Goal: Task Accomplishment & Management: Complete application form

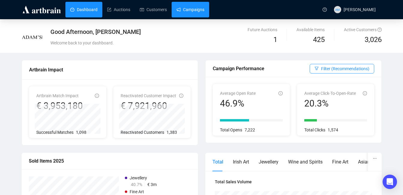
click at [196, 8] on link "Campaigns" at bounding box center [190, 10] width 28 height 16
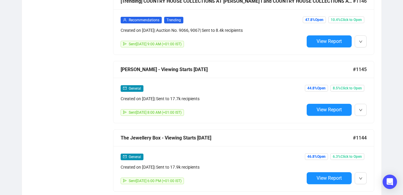
scroll to position [527, 0]
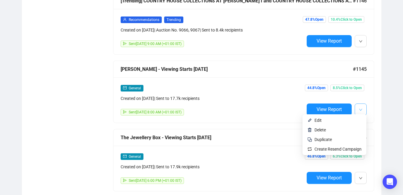
click at [362, 108] on icon "down" at bounding box center [361, 110] width 4 height 4
click at [311, 122] on img at bounding box center [309, 120] width 5 height 5
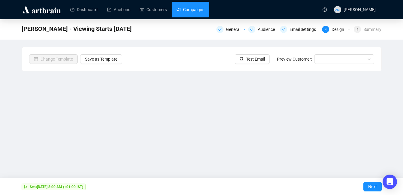
click at [181, 14] on link "Campaigns" at bounding box center [190, 10] width 28 height 16
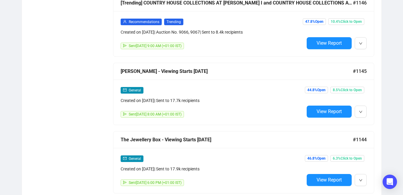
scroll to position [525, 0]
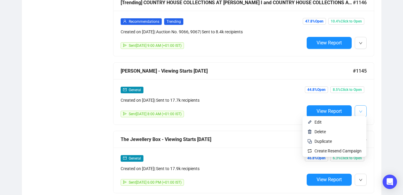
click at [363, 105] on button "button" at bounding box center [361, 111] width 12 height 12
click at [325, 139] on span "Duplicate" at bounding box center [322, 141] width 17 height 5
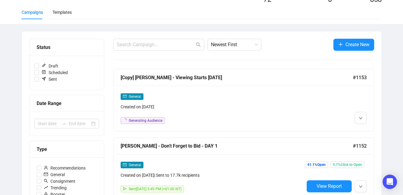
scroll to position [40, 0]
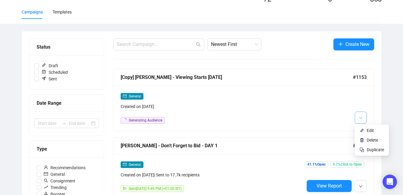
click at [359, 120] on span "button" at bounding box center [361, 117] width 4 height 7
click at [363, 127] on li "Edit" at bounding box center [372, 131] width 32 height 10
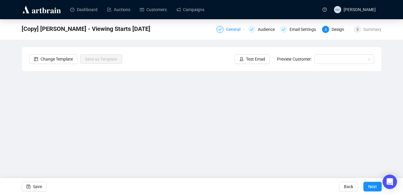
click at [226, 26] on div "General" at bounding box center [230, 29] width 28 height 7
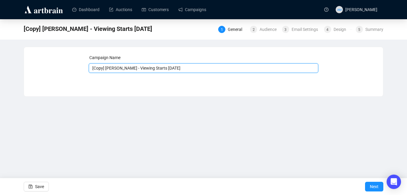
drag, startPoint x: 105, startPoint y: 69, endPoint x: 91, endPoint y: 68, distance: 13.9
click at [91, 68] on input "[Copy] [PERSON_NAME] - Viewing Starts [DATE]" at bounding box center [204, 68] width 230 height 10
drag, startPoint x: 172, startPoint y: 68, endPoint x: 109, endPoint y: 67, distance: 63.3
click at [109, 67] on input "[PERSON_NAME] - Viewing Starts [DATE]" at bounding box center [204, 68] width 230 height 10
type input "[PERSON_NAME] Day 2 - Don't Forget to Bid"
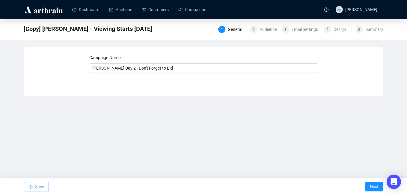
click at [28, 185] on icon "save" at bounding box center [30, 186] width 4 height 4
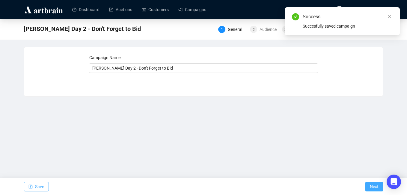
click at [376, 188] on span "Next" at bounding box center [374, 186] width 9 height 17
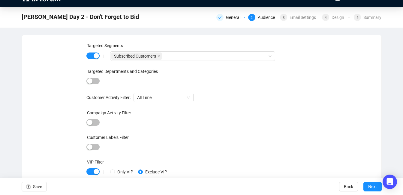
scroll to position [32, 0]
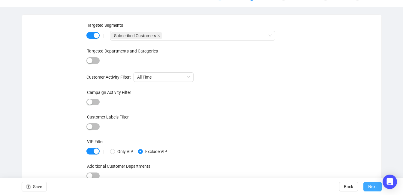
click at [378, 186] on button "Next" at bounding box center [372, 187] width 18 height 10
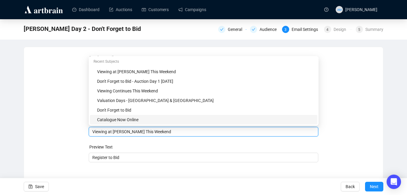
drag, startPoint x: 163, startPoint y: 123, endPoint x: 85, endPoint y: 128, distance: 78.5
click at [85, 128] on div "Sender Email [EMAIL_ADDRESS][PERSON_NAME][DOMAIN_NAME] Sender Name [PERSON_NAME…" at bounding box center [203, 111] width 345 height 115
click at [166, 132] on input "Viewing at [PERSON_NAME] This Weekend" at bounding box center [203, 131] width 223 height 7
click at [113, 132] on input "Viewing at [PERSON_NAME] This Weekend" at bounding box center [203, 131] width 223 height 7
drag, startPoint x: 114, startPoint y: 132, endPoint x: 71, endPoint y: 130, distance: 42.6
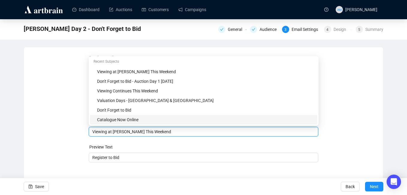
click at [71, 130] on div "Sender Email [EMAIL_ADDRESS][PERSON_NAME][DOMAIN_NAME] Sender Name [PERSON_NAME…" at bounding box center [203, 111] width 345 height 115
click at [90, 132] on div "[PERSON_NAME] This Weekend" at bounding box center [204, 132] width 230 height 10
type input "Auction Day 2 [DATE] - Don't Forget to Bid"
click at [351, 142] on div "Sender Email [EMAIL_ADDRESS][PERSON_NAME][DOMAIN_NAME] Sender Name [PERSON_NAME…" at bounding box center [203, 111] width 345 height 115
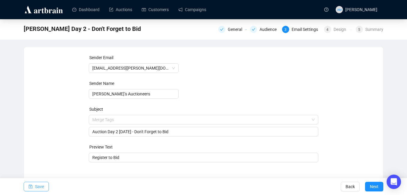
click at [28, 185] on button "Save" at bounding box center [36, 187] width 25 height 10
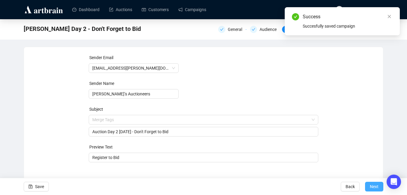
click at [375, 185] on span "Next" at bounding box center [374, 186] width 9 height 17
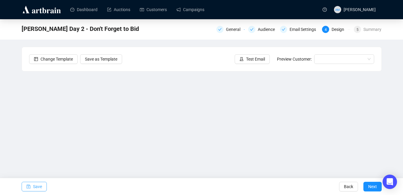
click at [25, 188] on button "Save" at bounding box center [34, 187] width 25 height 10
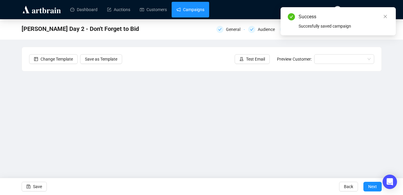
click at [187, 11] on link "Campaigns" at bounding box center [190, 10] width 28 height 16
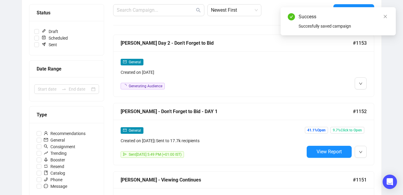
scroll to position [66, 0]
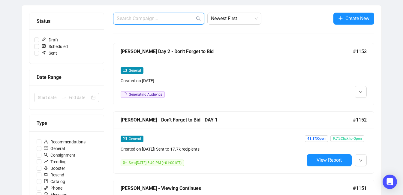
click at [139, 16] on input "text" at bounding box center [156, 18] width 78 height 7
type input "[PERSON_NAME]"
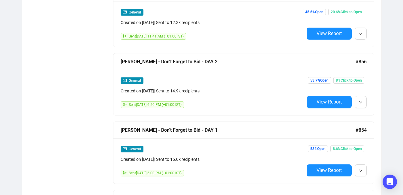
scroll to position [672, 0]
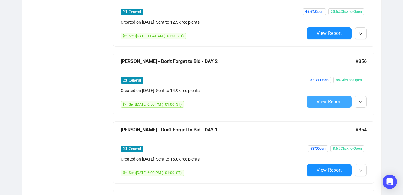
click at [325, 101] on span "View Report" at bounding box center [328, 102] width 25 height 6
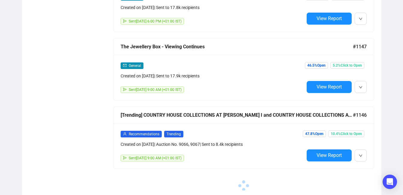
scroll to position [482, 0]
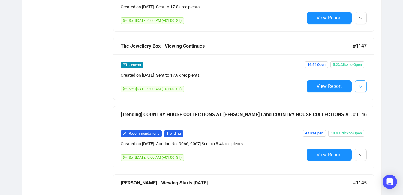
click at [362, 84] on button "button" at bounding box center [361, 86] width 12 height 12
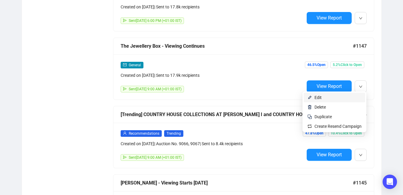
click at [336, 98] on span "Edit" at bounding box center [337, 97] width 47 height 7
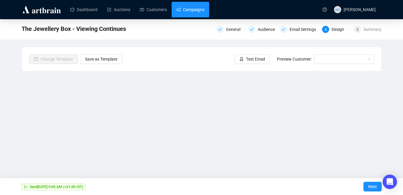
click at [186, 15] on link "Campaigns" at bounding box center [190, 10] width 28 height 16
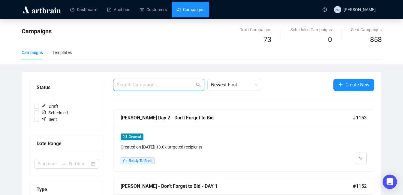
click at [142, 87] on input "text" at bounding box center [156, 84] width 78 height 7
type input "[PERSON_NAME]"
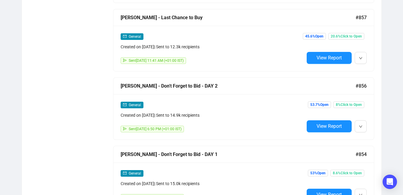
scroll to position [644, 0]
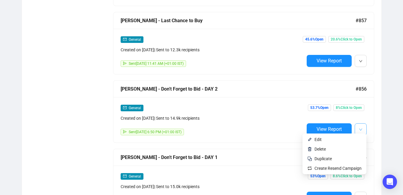
click at [363, 126] on button "button" at bounding box center [361, 129] width 12 height 12
click at [334, 141] on span "Edit" at bounding box center [337, 139] width 47 height 7
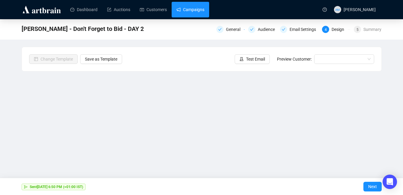
click at [197, 6] on link "Campaigns" at bounding box center [190, 10] width 28 height 16
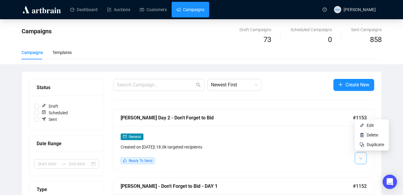
click at [359, 159] on icon "down" at bounding box center [361, 159] width 4 height 4
click at [368, 126] on span "Edit" at bounding box center [370, 125] width 7 height 5
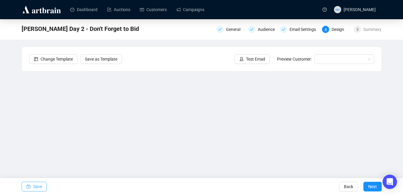
click at [28, 187] on icon "save" at bounding box center [28, 187] width 4 height 4
click at [191, 16] on link "Campaigns" at bounding box center [190, 10] width 28 height 16
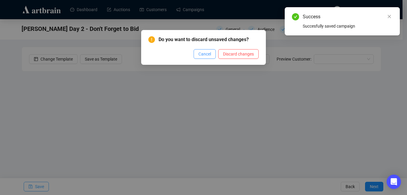
click at [207, 52] on span "Cancel" at bounding box center [205, 54] width 13 height 7
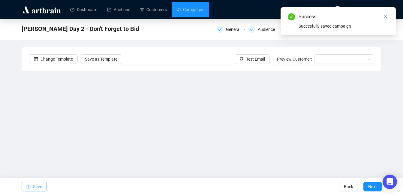
click at [42, 186] on button "Save" at bounding box center [34, 187] width 25 height 10
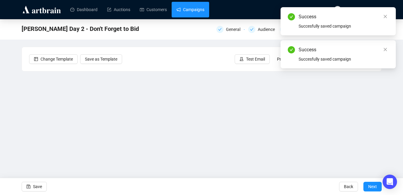
click at [182, 12] on link "Campaigns" at bounding box center [190, 10] width 28 height 16
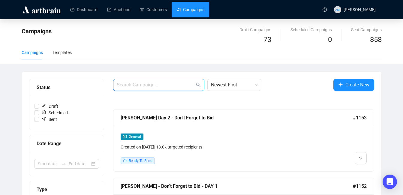
click at [132, 83] on input "text" at bounding box center [156, 84] width 78 height 7
type input "[PERSON_NAME]"
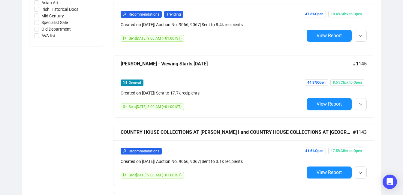
scroll to position [325, 0]
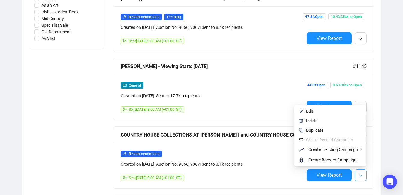
click at [359, 175] on icon "down" at bounding box center [361, 176] width 4 height 4
click at [359, 178] on button "button" at bounding box center [361, 175] width 12 height 12
click at [320, 110] on span "Edit" at bounding box center [333, 111] width 55 height 7
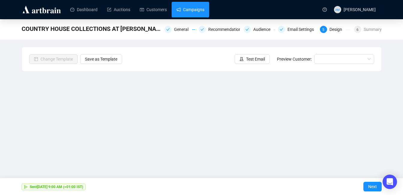
click at [188, 7] on link "Campaigns" at bounding box center [190, 10] width 28 height 16
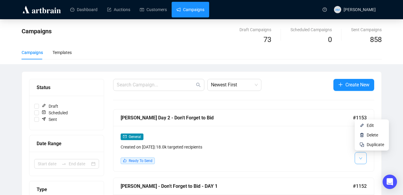
click at [361, 159] on icon "down" at bounding box center [361, 159] width 4 height 4
click at [372, 126] on span "Edit" at bounding box center [370, 125] width 7 height 5
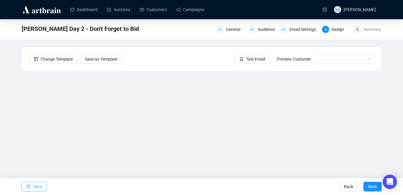
click at [38, 184] on span "Save" at bounding box center [37, 186] width 9 height 17
click at [41, 184] on span "Save" at bounding box center [37, 186] width 9 height 17
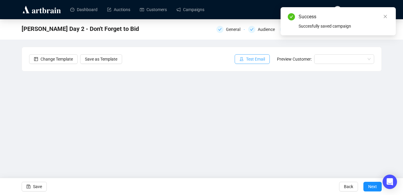
click at [259, 57] on span "Test Email" at bounding box center [255, 59] width 19 height 7
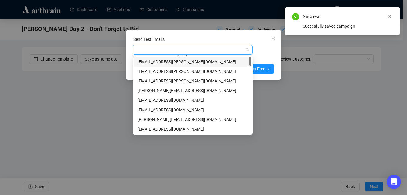
click at [184, 46] on div at bounding box center [189, 50] width 111 height 8
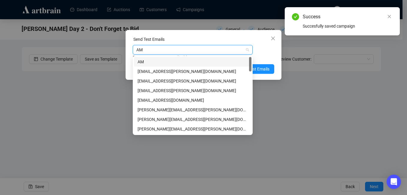
type input "[PERSON_NAME]"
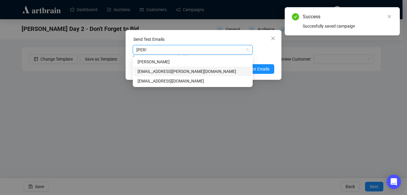
click at [169, 76] on div "[EMAIL_ADDRESS][PERSON_NAME][DOMAIN_NAME]" at bounding box center [193, 72] width 118 height 10
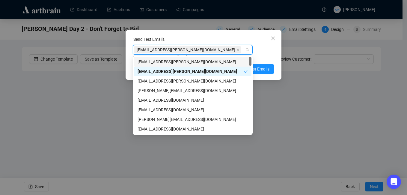
click at [265, 58] on div "Enter up to 20 Test Email Addresses" at bounding box center [204, 57] width 142 height 7
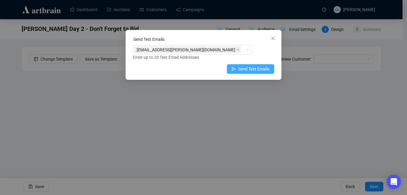
click at [253, 68] on span "Send Test Emails" at bounding box center [253, 69] width 31 height 7
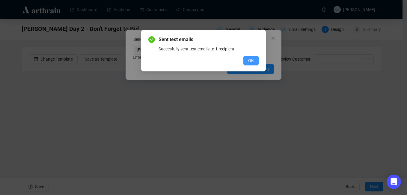
click at [251, 60] on span "OK" at bounding box center [251, 60] width 6 height 7
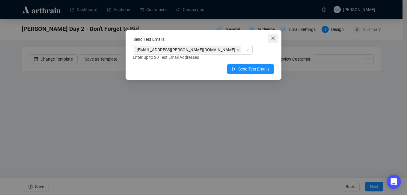
click at [273, 40] on icon "close" at bounding box center [273, 38] width 5 height 5
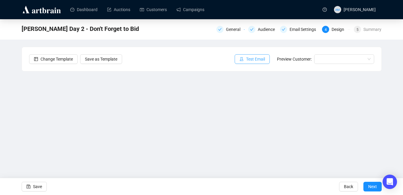
click at [248, 59] on span "Test Email" at bounding box center [255, 59] width 19 height 7
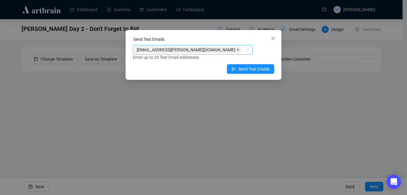
click at [237, 49] on icon "close" at bounding box center [238, 49] width 3 height 3
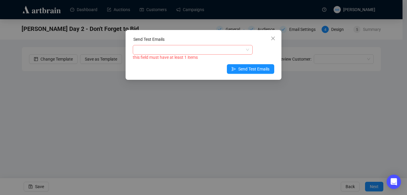
click at [186, 49] on div at bounding box center [189, 50] width 111 height 8
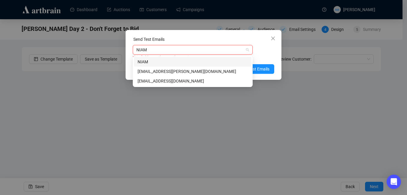
type input "NIAMH"
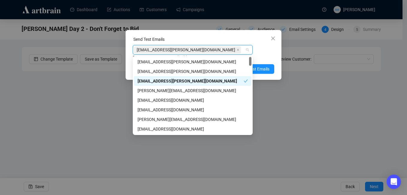
click at [163, 77] on div "[EMAIL_ADDRESS][PERSON_NAME][DOMAIN_NAME]" at bounding box center [193, 81] width 118 height 10
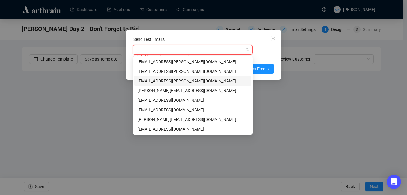
click at [163, 83] on div "[EMAIL_ADDRESS][PERSON_NAME][DOMAIN_NAME]" at bounding box center [193, 81] width 110 height 7
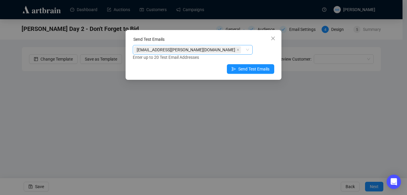
click at [219, 39] on div "Send Test Emails" at bounding box center [204, 40] width 142 height 9
click at [248, 68] on span "Send Test Emails" at bounding box center [253, 69] width 31 height 7
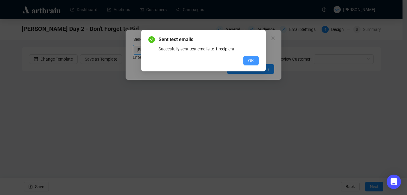
click at [248, 60] on span "OK" at bounding box center [251, 60] width 6 height 7
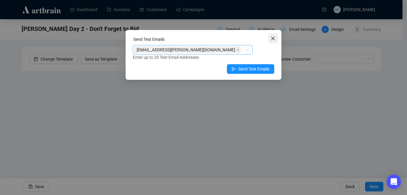
click at [274, 39] on icon "close" at bounding box center [273, 39] width 4 height 4
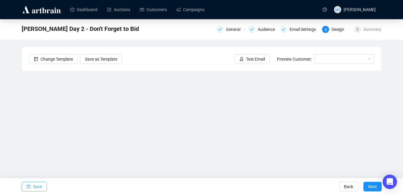
click at [32, 186] on button "Save" at bounding box center [34, 187] width 25 height 10
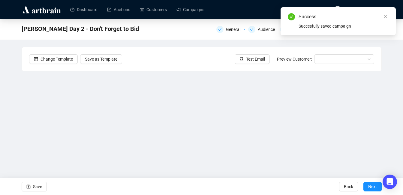
click at [390, 61] on div "[PERSON_NAME] Day 2 - Don't Forget to Bid General Audience Email Settings 4 Des…" at bounding box center [201, 120] width 403 height 202
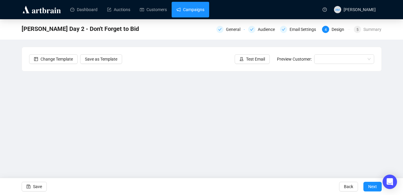
click at [191, 14] on link "Campaigns" at bounding box center [190, 10] width 28 height 16
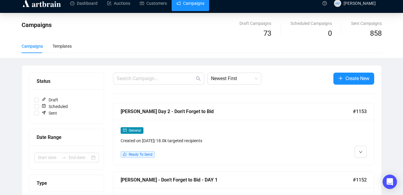
scroll to position [6, 0]
